Goal: Information Seeking & Learning: Compare options

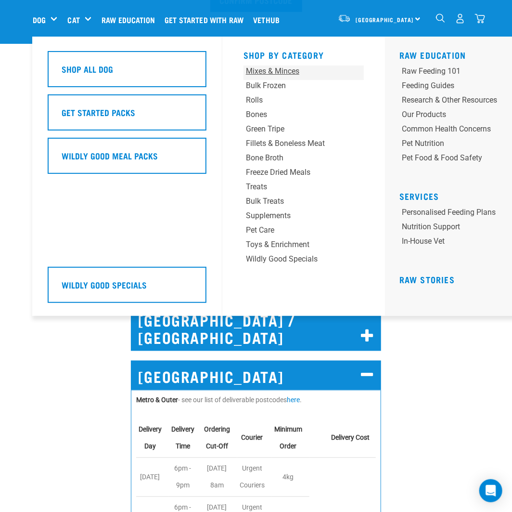
click at [270, 69] on div "Mixes & Minces" at bounding box center [293, 71] width 95 height 12
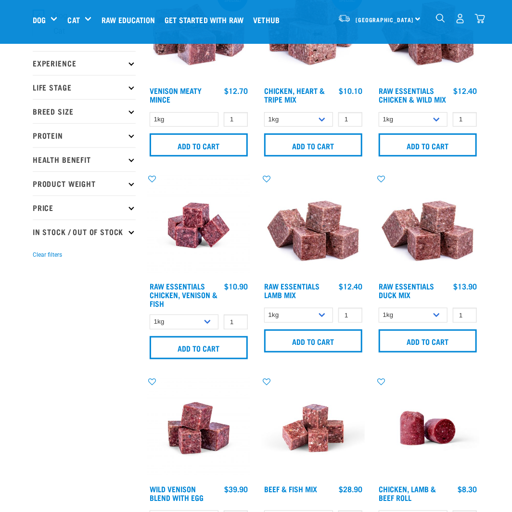
scroll to position [96, 0]
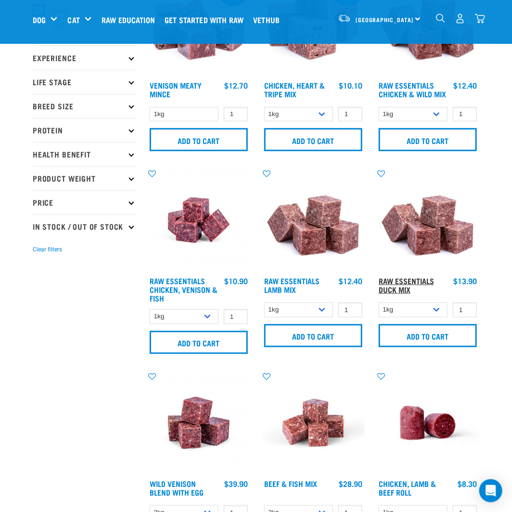
click at [388, 286] on link "Raw Essentials Duck Mix" at bounding box center [406, 284] width 55 height 13
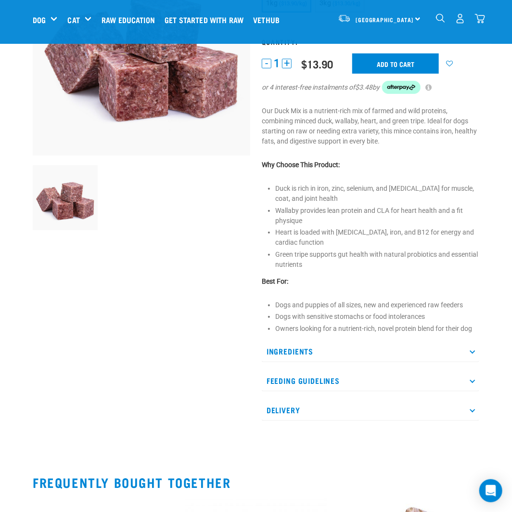
scroll to position [144, 0]
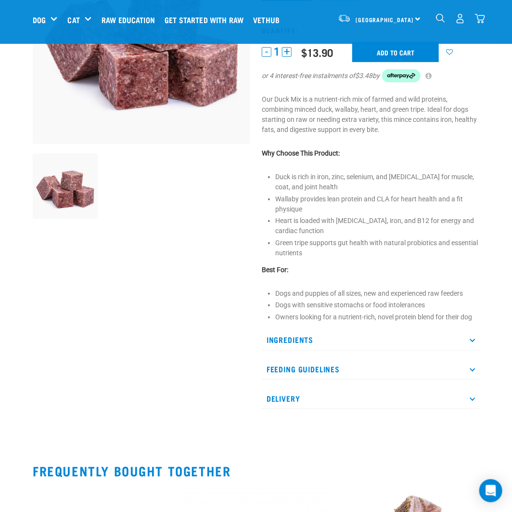
click at [315, 343] on p "Ingredients" at bounding box center [371, 340] width 218 height 22
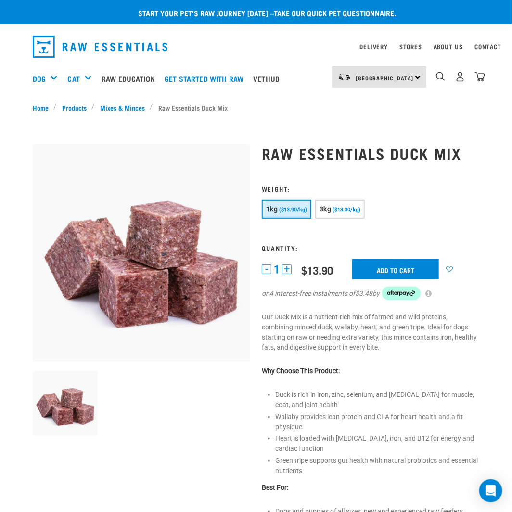
scroll to position [0, 0]
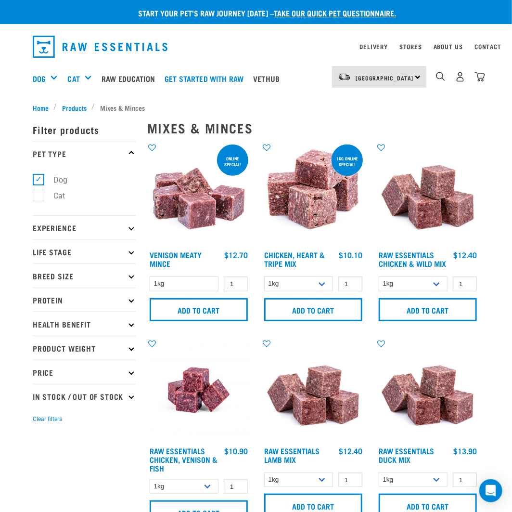
click at [56, 295] on p "Protein" at bounding box center [84, 299] width 103 height 24
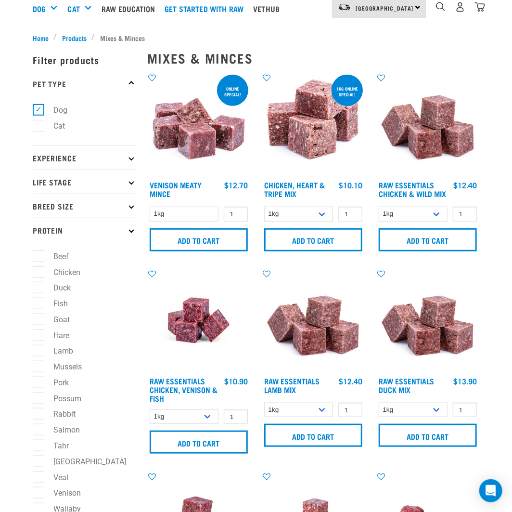
scroll to position [96, 0]
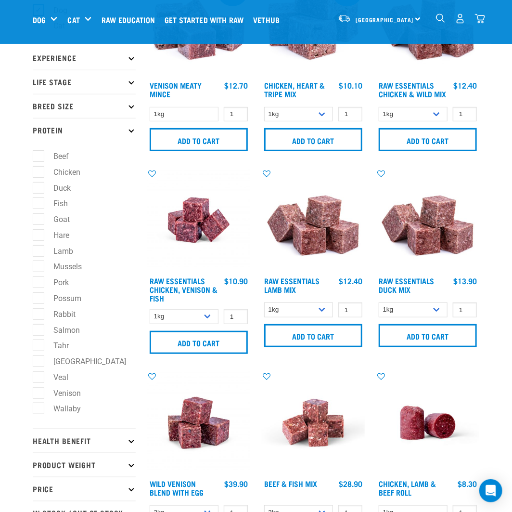
click at [38, 394] on label "Venison" at bounding box center [61, 393] width 47 height 12
click at [35, 394] on input "Venison" at bounding box center [36, 391] width 6 height 6
checkbox input "true"
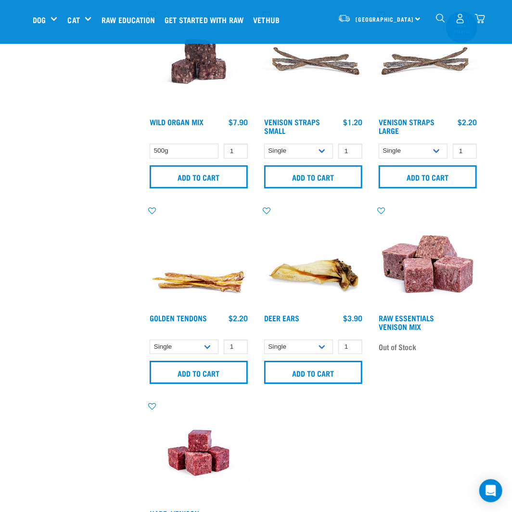
scroll to position [914, 0]
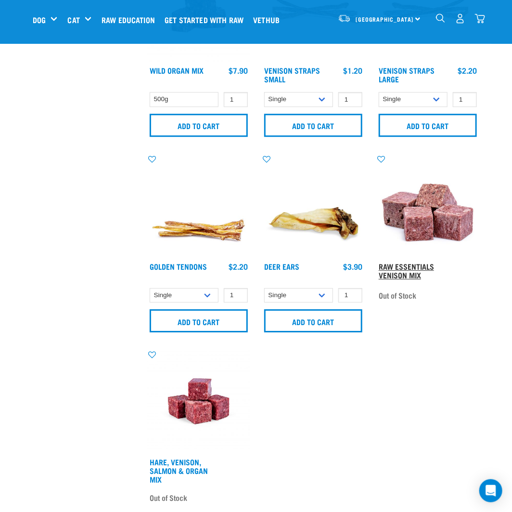
click at [387, 271] on link "Raw Essentials Venison Mix" at bounding box center [406, 270] width 55 height 13
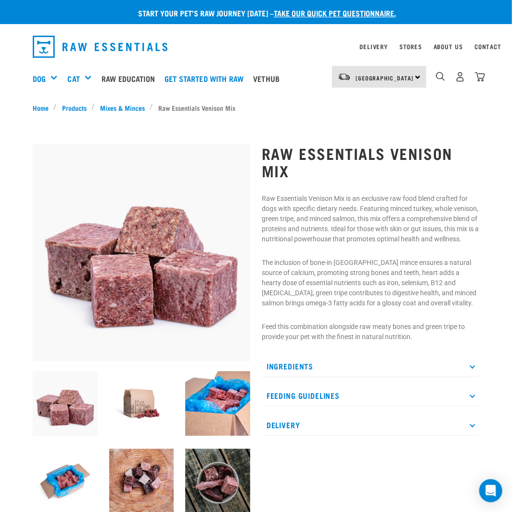
click at [301, 374] on p "Ingredients" at bounding box center [371, 366] width 218 height 22
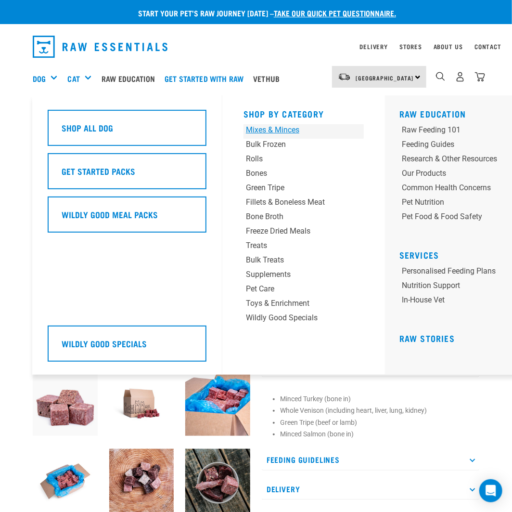
click at [269, 132] on div "Mixes & Minces" at bounding box center [293, 130] width 95 height 12
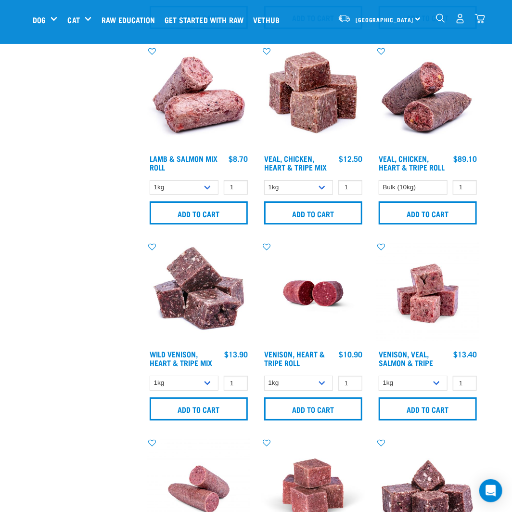
scroll to position [1010, 0]
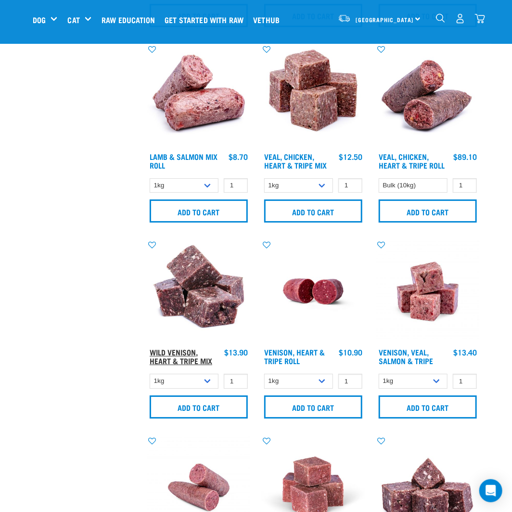
click at [170, 356] on link "Wild Venison, Heart & Tripe Mix" at bounding box center [181, 355] width 63 height 13
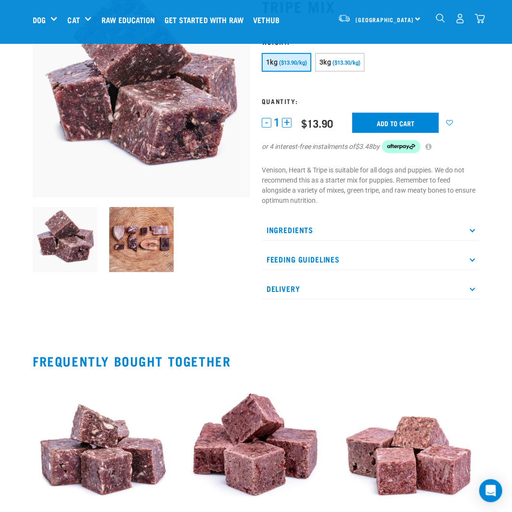
scroll to position [96, 0]
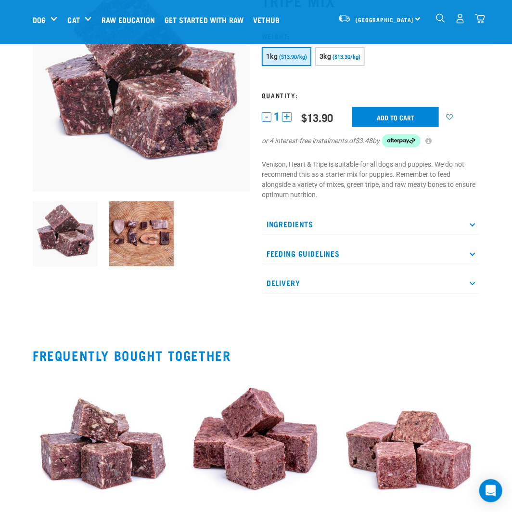
click at [297, 222] on p "Ingredients" at bounding box center [371, 224] width 218 height 22
